Goal: Book appointment/travel/reservation

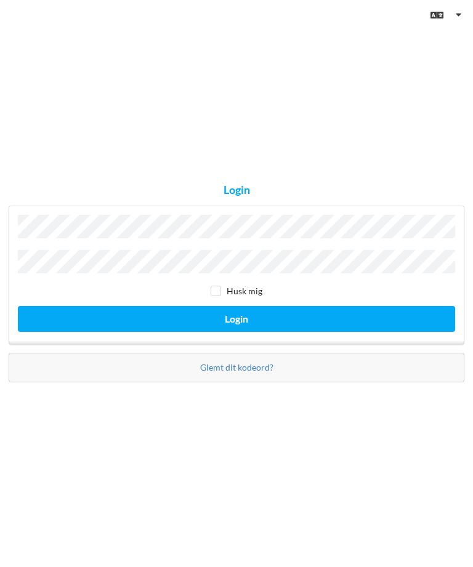
click at [237, 331] on button "Login" at bounding box center [236, 318] width 437 height 25
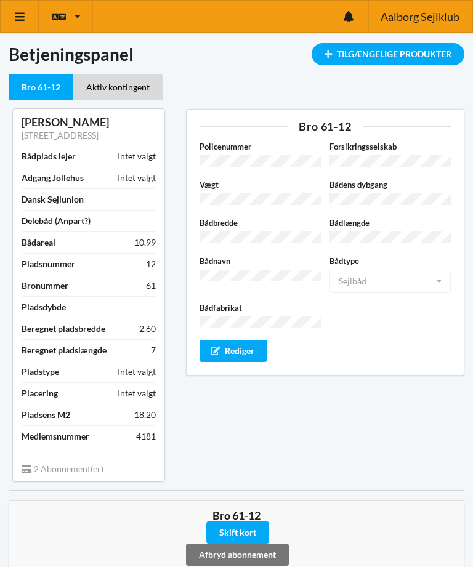
click at [352, 58] on div "Tilgængelige Produkter" at bounding box center [388, 54] width 153 height 22
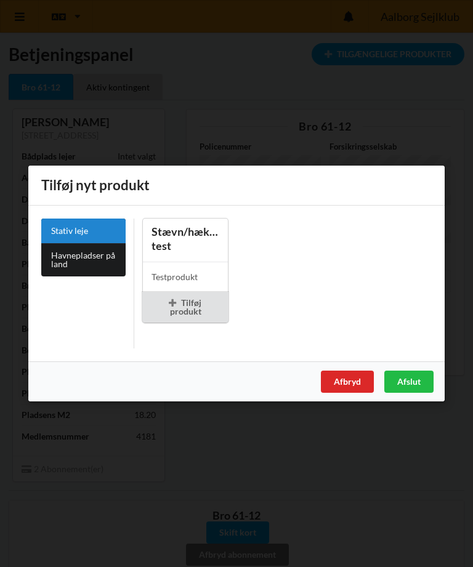
click at [71, 258] on link "Havnepladser på land" at bounding box center [83, 259] width 84 height 33
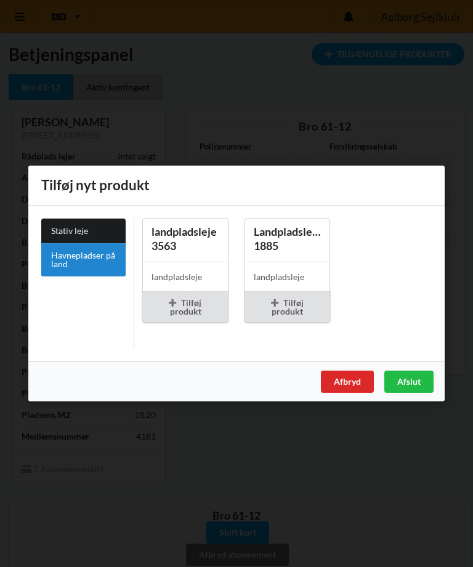
click at [65, 302] on div "Stativ leje Havnepladser på land" at bounding box center [84, 284] width 102 height 130
click at [342, 381] on div "Afbryd" at bounding box center [347, 382] width 53 height 22
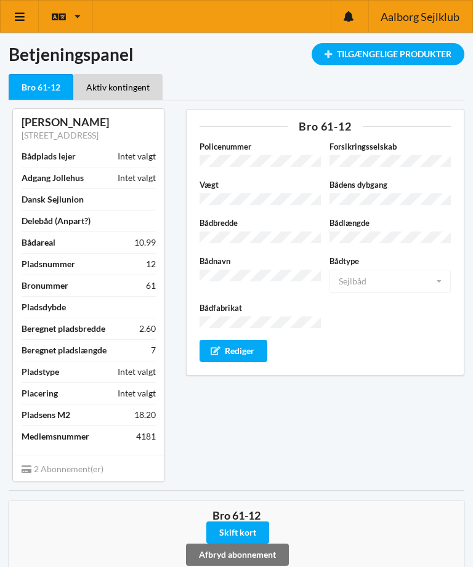
click at [22, 17] on icon at bounding box center [20, 16] width 13 height 11
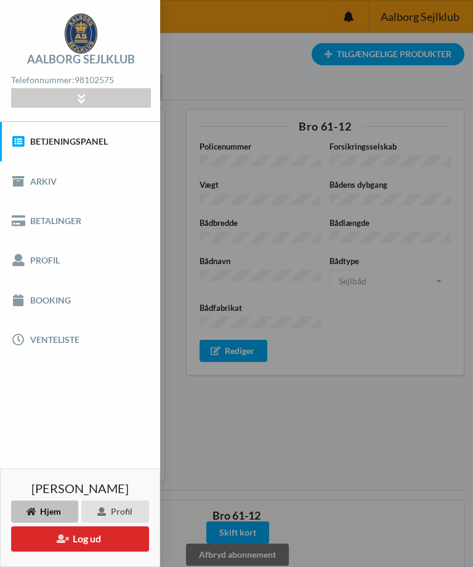
click at [39, 301] on link "Booking" at bounding box center [80, 299] width 160 height 39
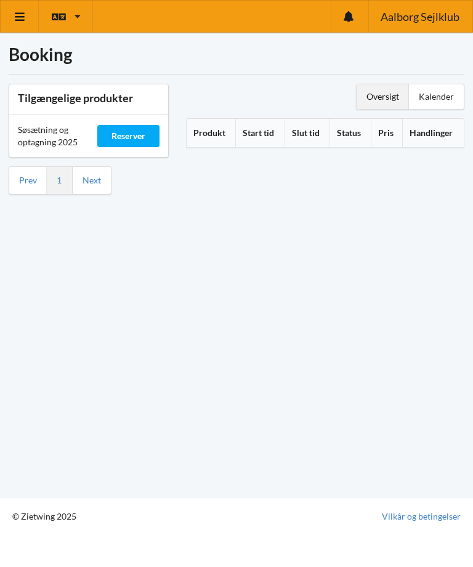
click at [128, 137] on div "Reserver" at bounding box center [128, 136] width 62 height 22
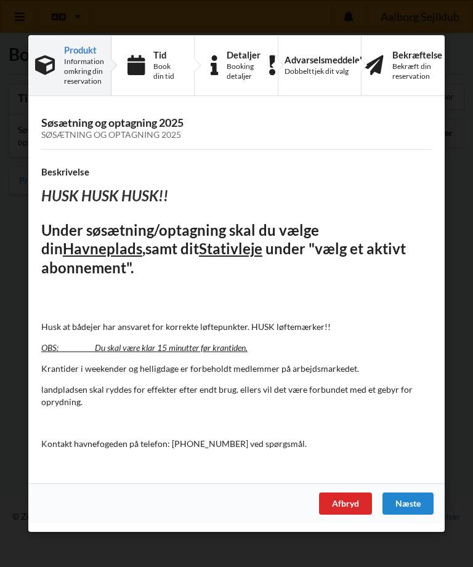
click at [408, 498] on div "Næste" at bounding box center [408, 504] width 51 height 22
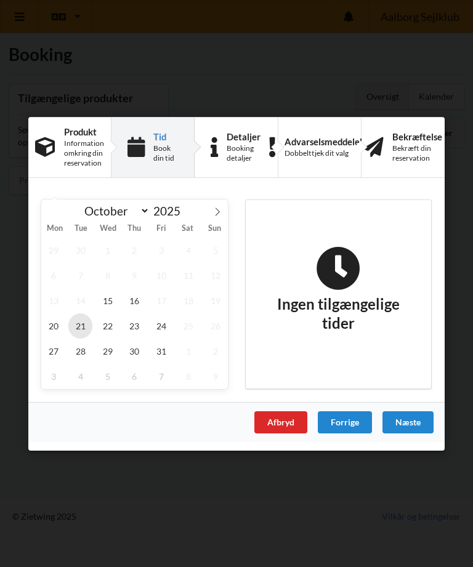
click at [79, 323] on span "21" at bounding box center [80, 325] width 24 height 25
